Goal: Use online tool/utility: Utilize a website feature to perform a specific function

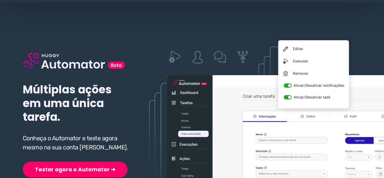
scroll to position [61, 0]
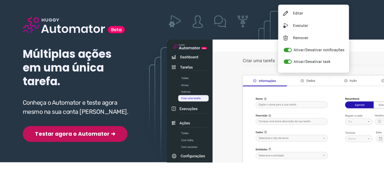
click at [52, 136] on button "Testar agora o Automator ➜" at bounding box center [75, 134] width 105 height 16
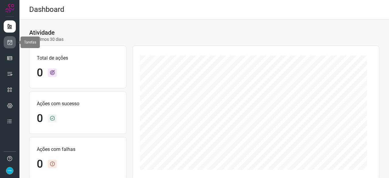
click at [10, 43] on icon at bounding box center [10, 42] width 6 height 6
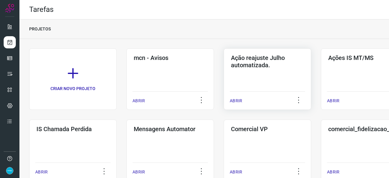
click at [236, 100] on p "ABRIR" at bounding box center [236, 101] width 12 height 6
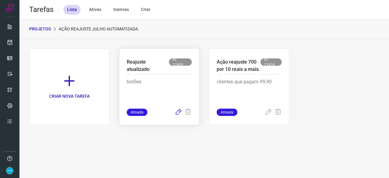
click at [179, 111] on icon at bounding box center [178, 111] width 7 height 7
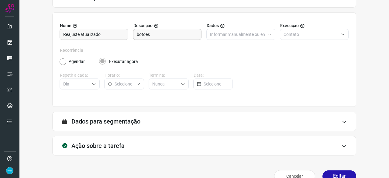
scroll to position [59, 0]
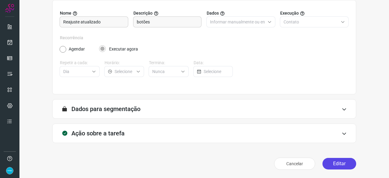
click at [335, 160] on button "Editar" at bounding box center [339, 164] width 34 height 12
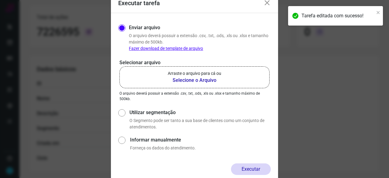
click at [192, 80] on b "Selecione o Arquivo" at bounding box center [194, 80] width 53 height 7
click at [0, 0] on input "Arraste o arquivo para cá ou Selecione o Arquivo" at bounding box center [0, 0] width 0 height 0
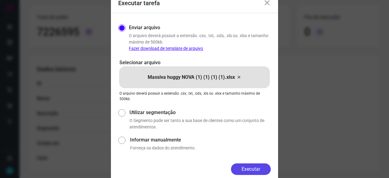
click at [262, 167] on button "Executar" at bounding box center [251, 169] width 40 height 12
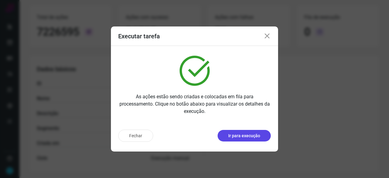
click at [233, 133] on p "Ir para execução" at bounding box center [244, 135] width 32 height 6
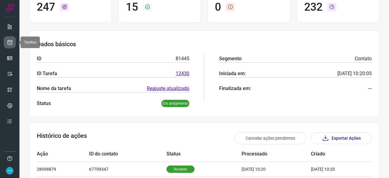
click at [5, 39] on link at bounding box center [10, 42] width 12 height 12
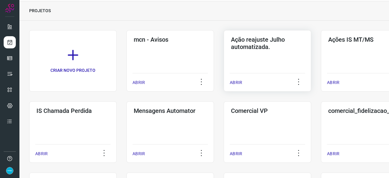
click at [239, 81] on p "ABRIR" at bounding box center [236, 82] width 12 height 6
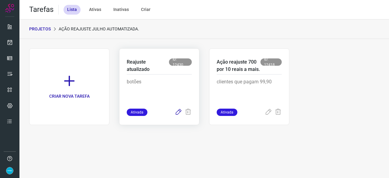
click at [179, 110] on icon at bounding box center [178, 111] width 7 height 7
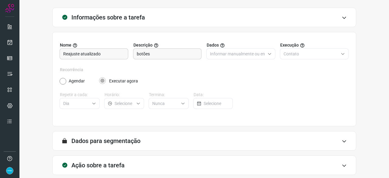
scroll to position [59, 0]
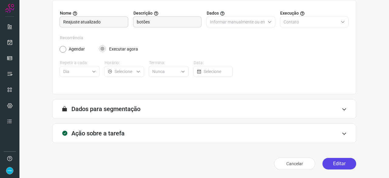
click at [332, 162] on button "Editar" at bounding box center [339, 164] width 34 height 12
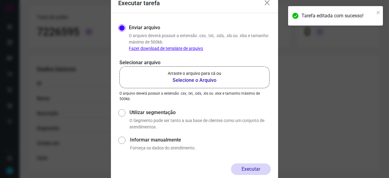
click at [189, 80] on b "Selecione o Arquivo" at bounding box center [194, 80] width 53 height 7
click at [0, 0] on input "Arraste o arquivo para cá ou Selecione o Arquivo" at bounding box center [0, 0] width 0 height 0
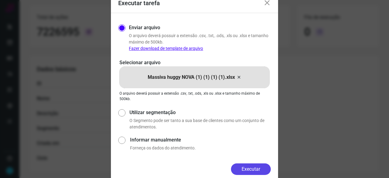
click at [252, 167] on button "Executar" at bounding box center [251, 169] width 40 height 12
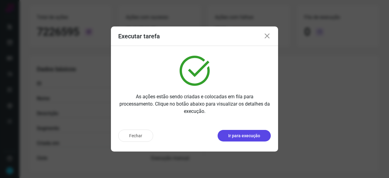
click at [237, 138] on p "Ir para execução" at bounding box center [244, 135] width 32 height 6
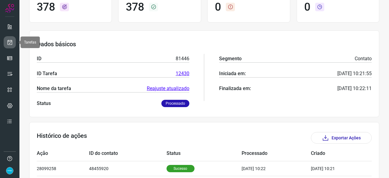
click at [12, 43] on icon at bounding box center [10, 42] width 6 height 6
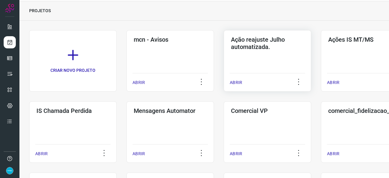
click at [238, 82] on p "ABRIR" at bounding box center [236, 82] width 12 height 6
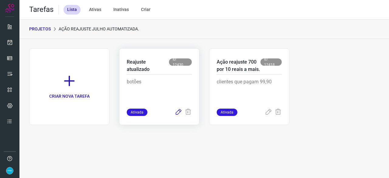
click at [179, 112] on icon at bounding box center [178, 111] width 7 height 7
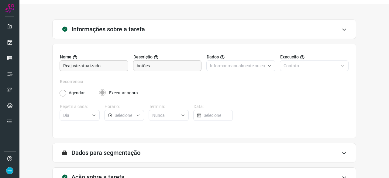
scroll to position [59, 0]
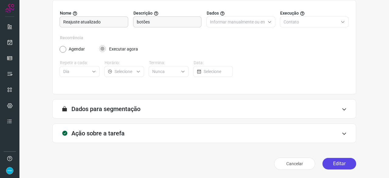
click at [329, 164] on button "Editar" at bounding box center [339, 164] width 34 height 12
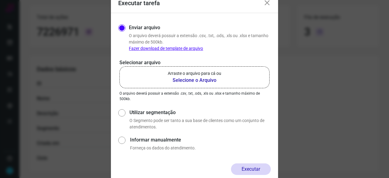
click at [190, 81] on b "Selecione o Arquivo" at bounding box center [194, 80] width 53 height 7
click at [0, 0] on input "Arraste o arquivo para cá ou Selecione o Arquivo" at bounding box center [0, 0] width 0 height 0
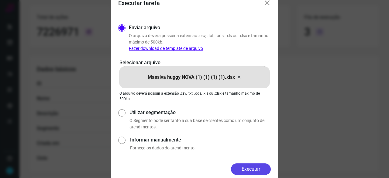
click at [250, 168] on button "Executar" at bounding box center [251, 169] width 40 height 12
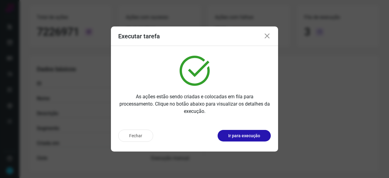
click at [231, 133] on p "Ir para execução" at bounding box center [244, 135] width 32 height 6
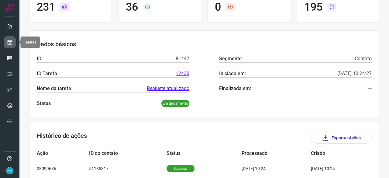
click at [9, 43] on icon at bounding box center [10, 42] width 6 height 6
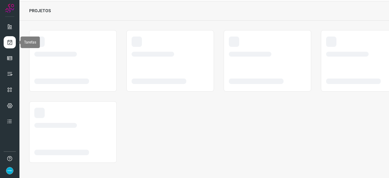
scroll to position [18, 0]
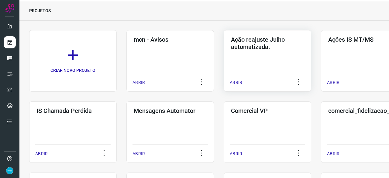
click at [233, 82] on p "ABRIR" at bounding box center [236, 82] width 12 height 6
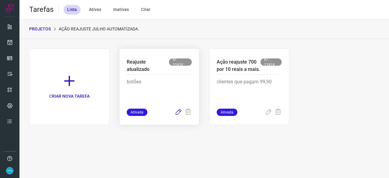
click at [179, 112] on icon at bounding box center [178, 111] width 7 height 7
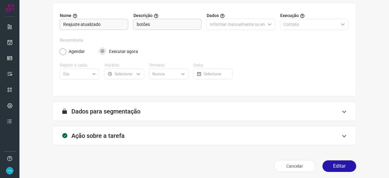
scroll to position [59, 0]
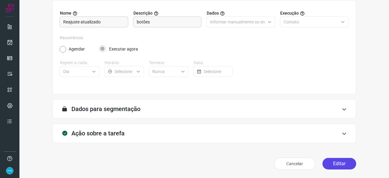
click at [325, 163] on button "Editar" at bounding box center [339, 164] width 34 height 12
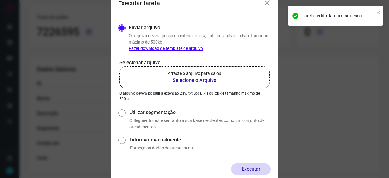
click at [184, 80] on b "Selecione o Arquivo" at bounding box center [194, 80] width 53 height 7
click at [0, 0] on input "Arraste o arquivo para cá ou Selecione o Arquivo" at bounding box center [0, 0] width 0 height 0
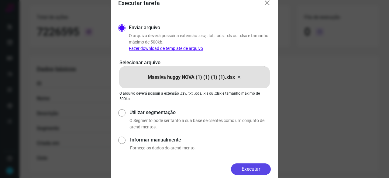
click at [247, 171] on button "Executar" at bounding box center [251, 169] width 40 height 12
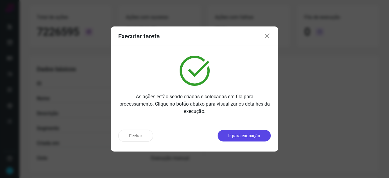
click at [243, 134] on p "Ir para execução" at bounding box center [244, 135] width 32 height 6
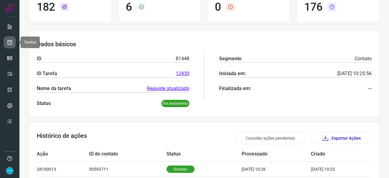
click at [11, 41] on icon at bounding box center [10, 42] width 6 height 6
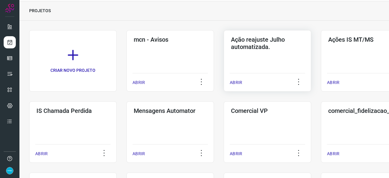
click at [238, 83] on p "ABRIR" at bounding box center [236, 82] width 12 height 6
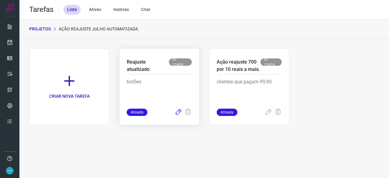
click at [179, 112] on icon at bounding box center [178, 111] width 7 height 7
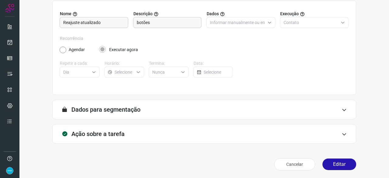
scroll to position [59, 0]
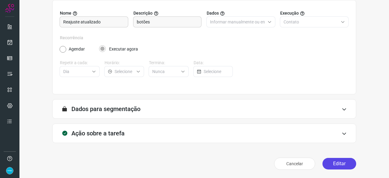
click at [332, 162] on button "Editar" at bounding box center [339, 164] width 34 height 12
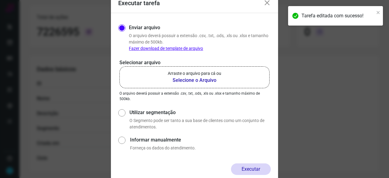
click at [192, 81] on b "Selecione o Arquivo" at bounding box center [194, 80] width 53 height 7
click at [0, 0] on input "Arraste o arquivo para cá ou Selecione o Arquivo" at bounding box center [0, 0] width 0 height 0
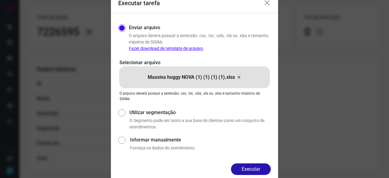
click at [262, 170] on button "Executar" at bounding box center [251, 169] width 40 height 12
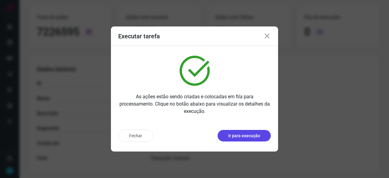
click at [241, 136] on p "Ir para execução" at bounding box center [244, 135] width 32 height 6
